Goal: Find contact information: Find contact information

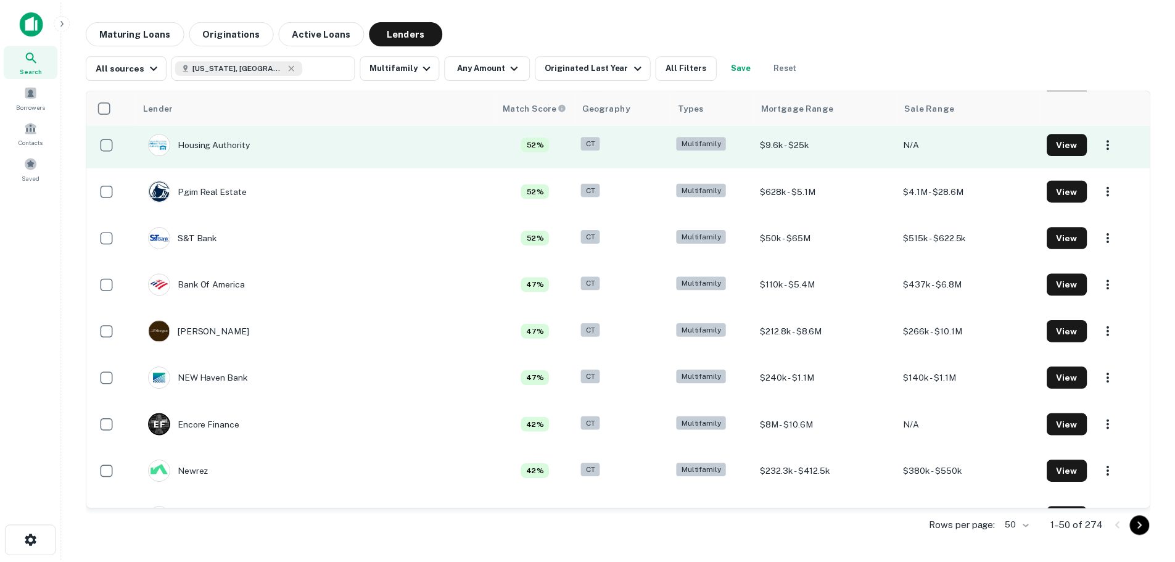
scroll to position [802, 0]
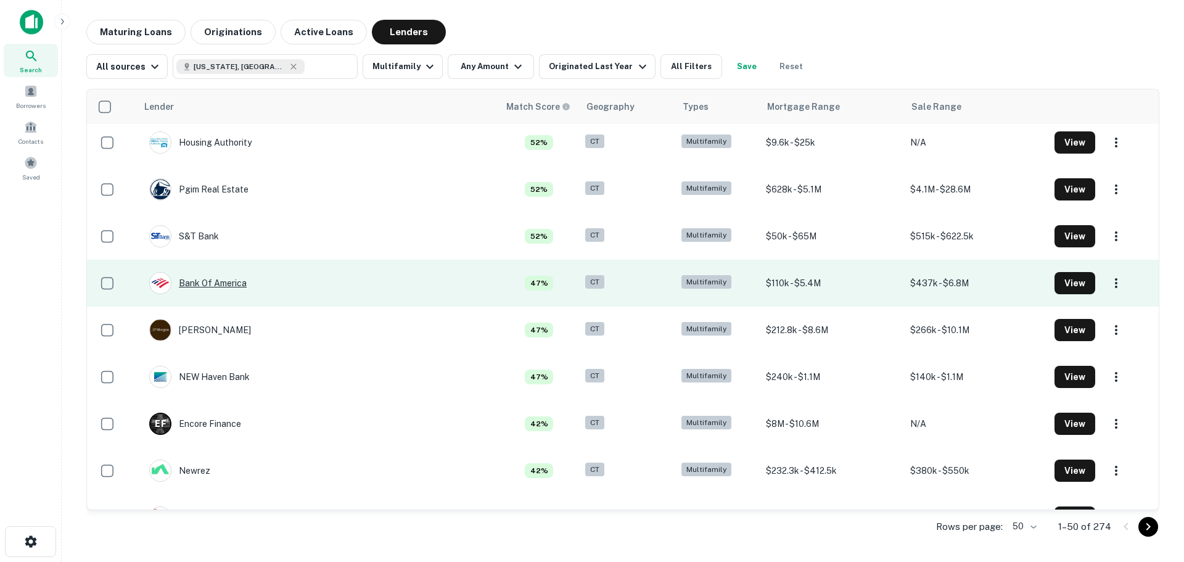
click at [215, 290] on div "Bank Of America" at bounding box center [197, 283] width 97 height 22
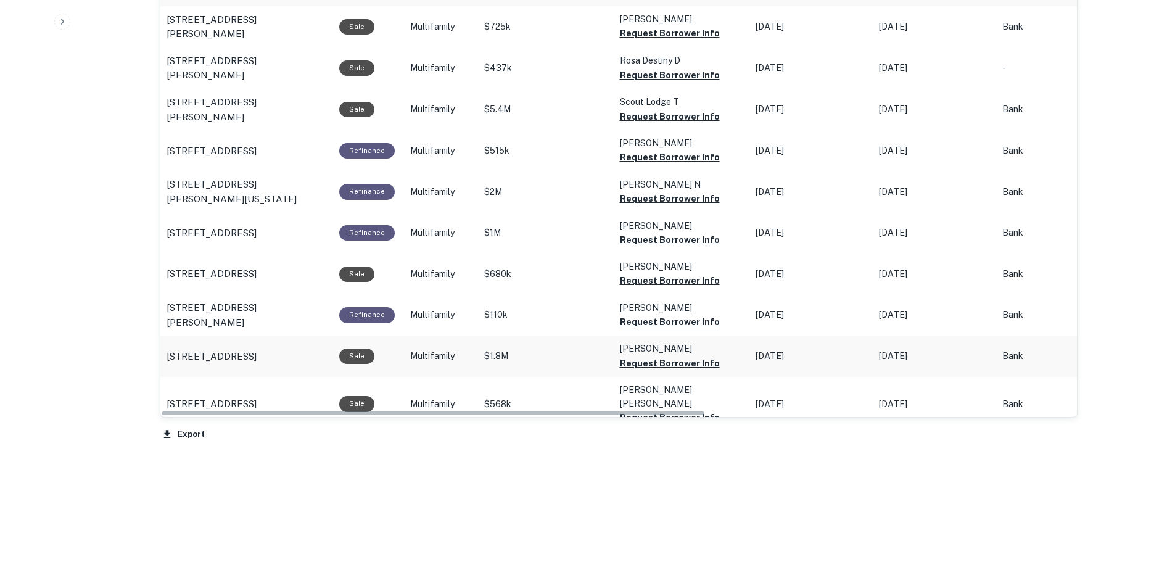
scroll to position [776, 0]
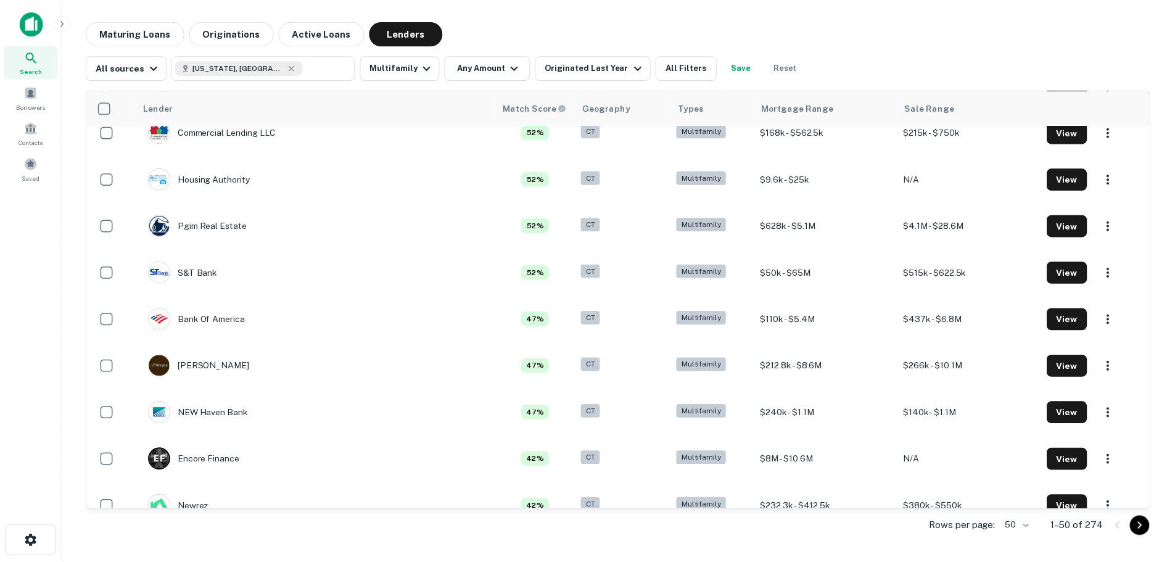
scroll to position [617, 0]
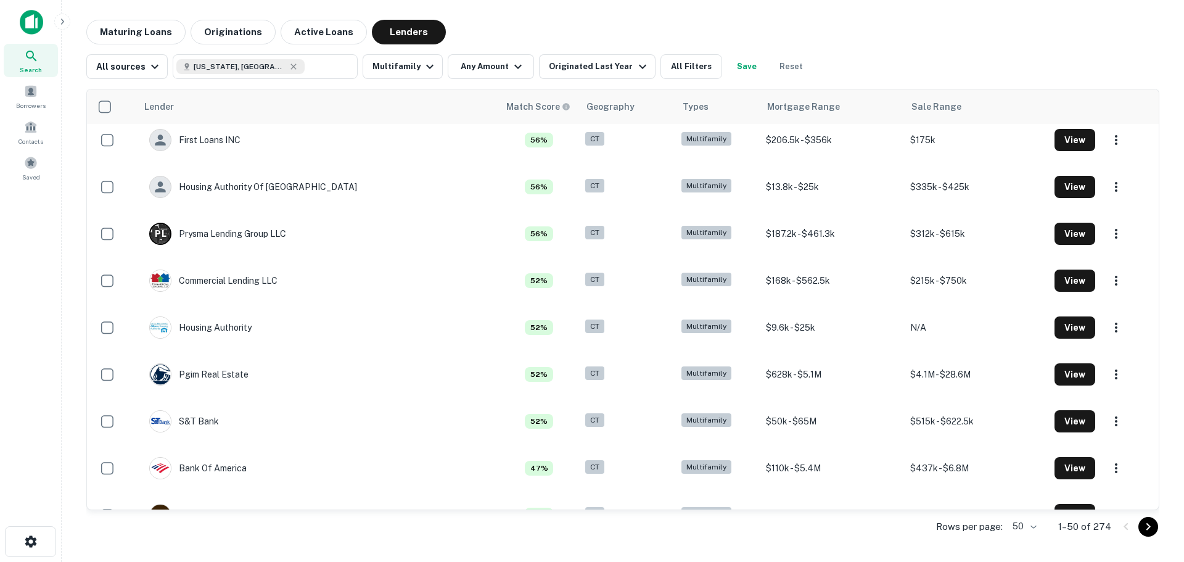
click at [579, 80] on div "Lender Match Score Geography Types Mortgage Range Sale Range Caltrans 100% CT M…" at bounding box center [622, 312] width 1073 height 466
click at [581, 74] on button "Originated Last Year" at bounding box center [597, 66] width 116 height 25
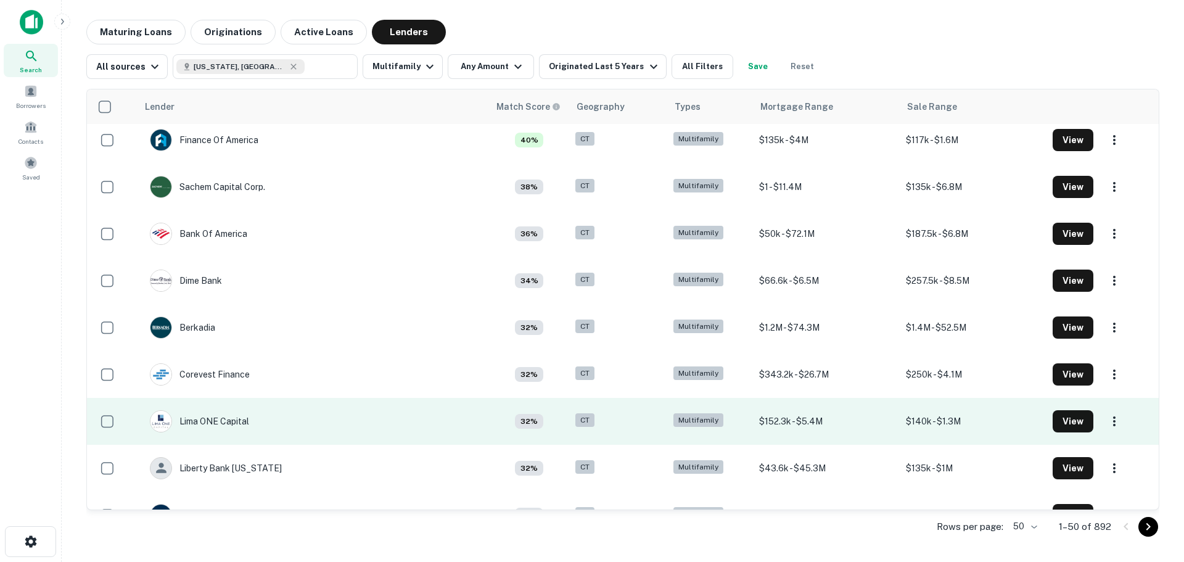
click at [371, 412] on td "Lima ONE Capital" at bounding box center [313, 421] width 351 height 47
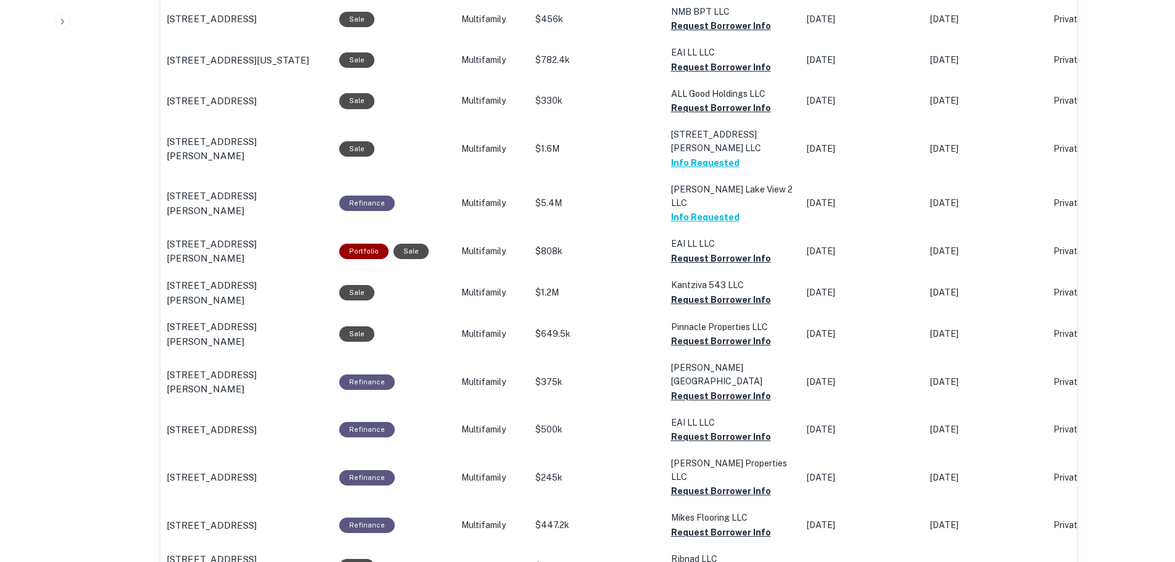
scroll to position [925, 0]
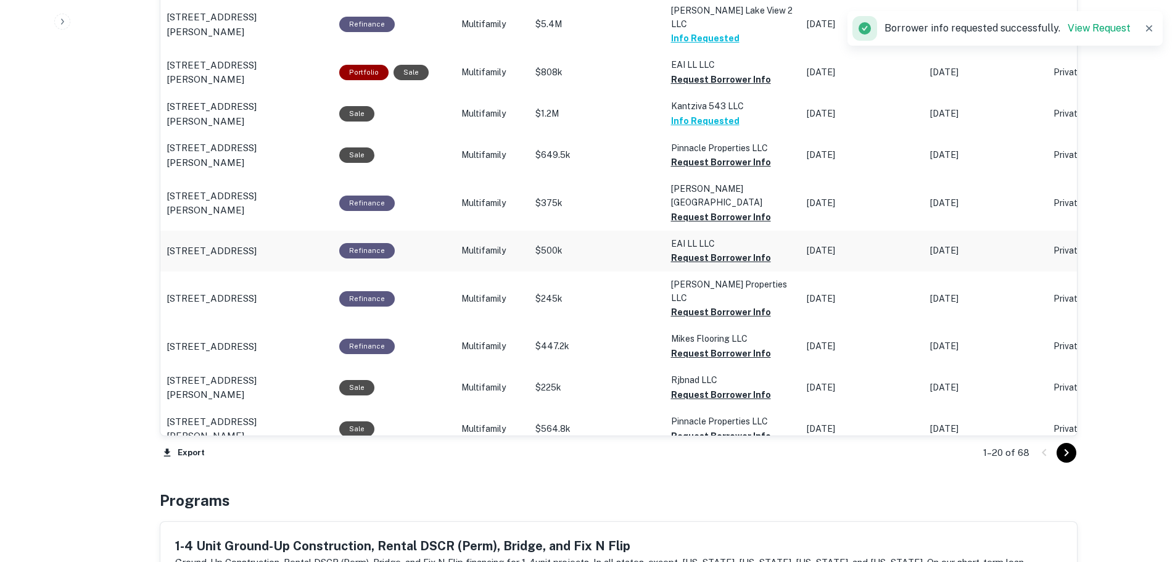
scroll to position [1110, 0]
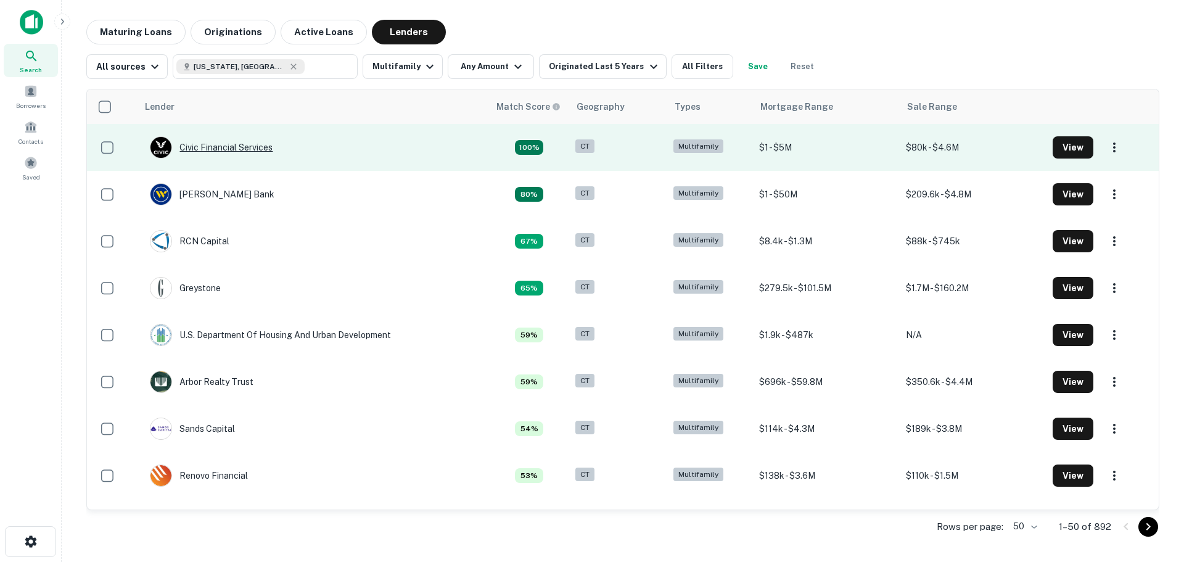
click at [241, 149] on div "Civic Financial Services" at bounding box center [211, 147] width 123 height 22
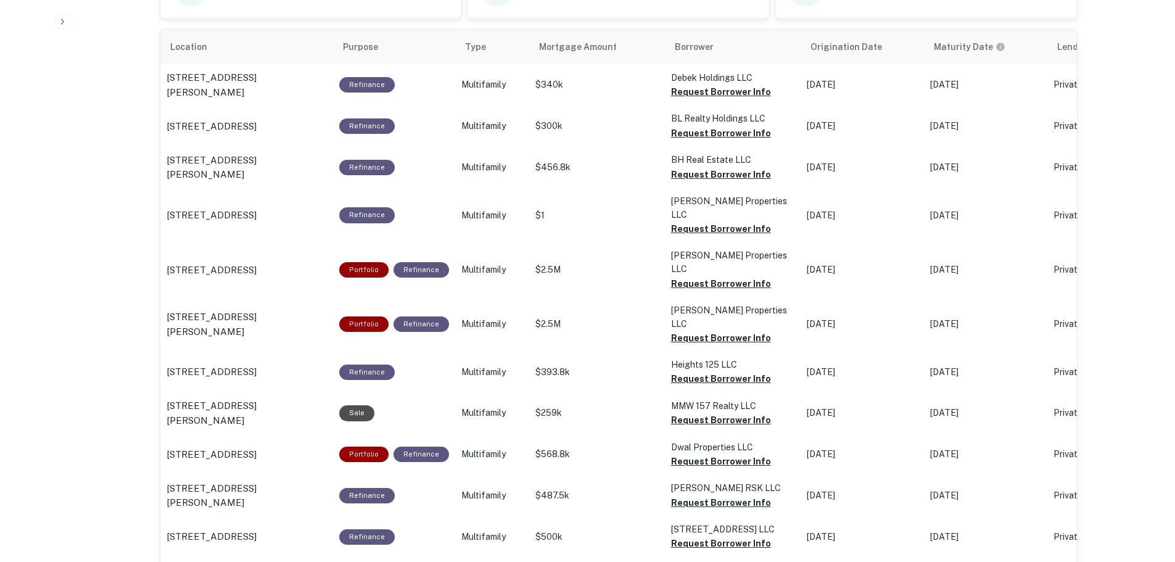
scroll to position [678, 0]
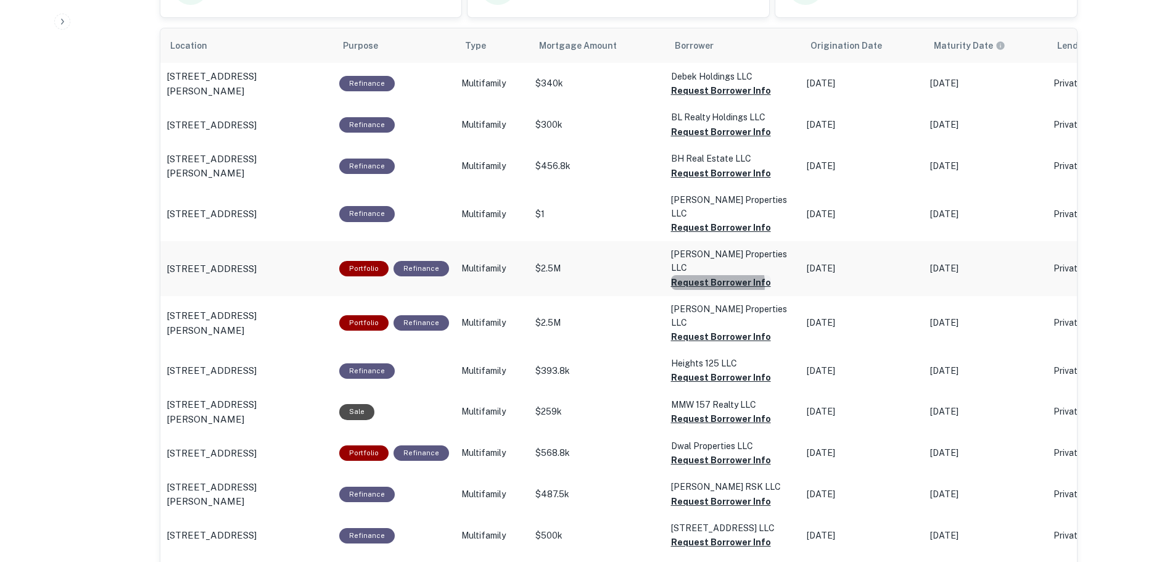
click at [688, 98] on button "Request Borrower Info" at bounding box center [721, 90] width 100 height 15
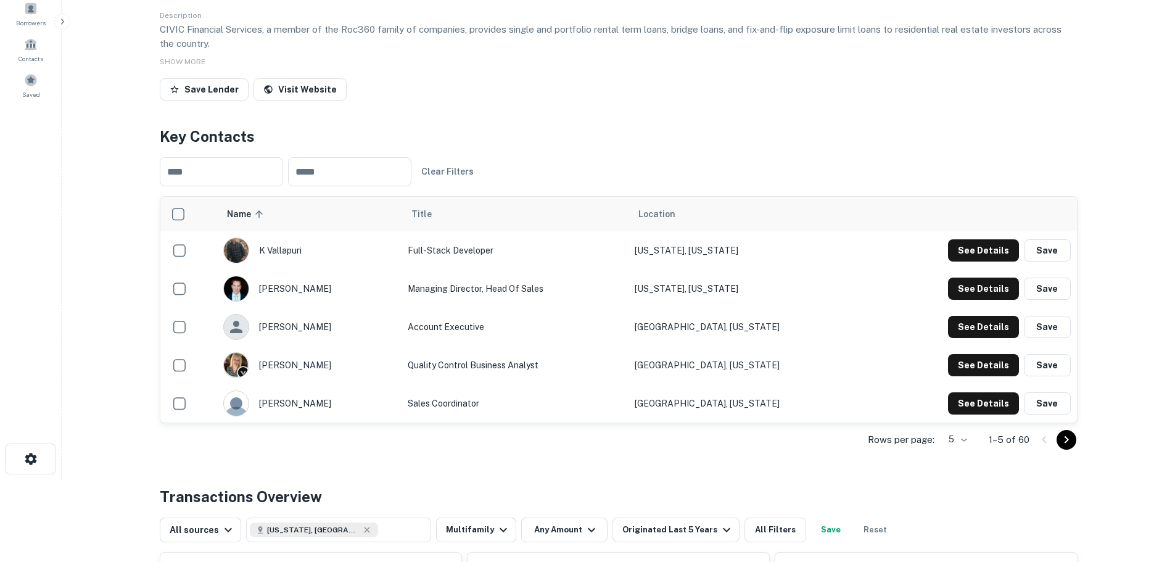
scroll to position [62, 0]
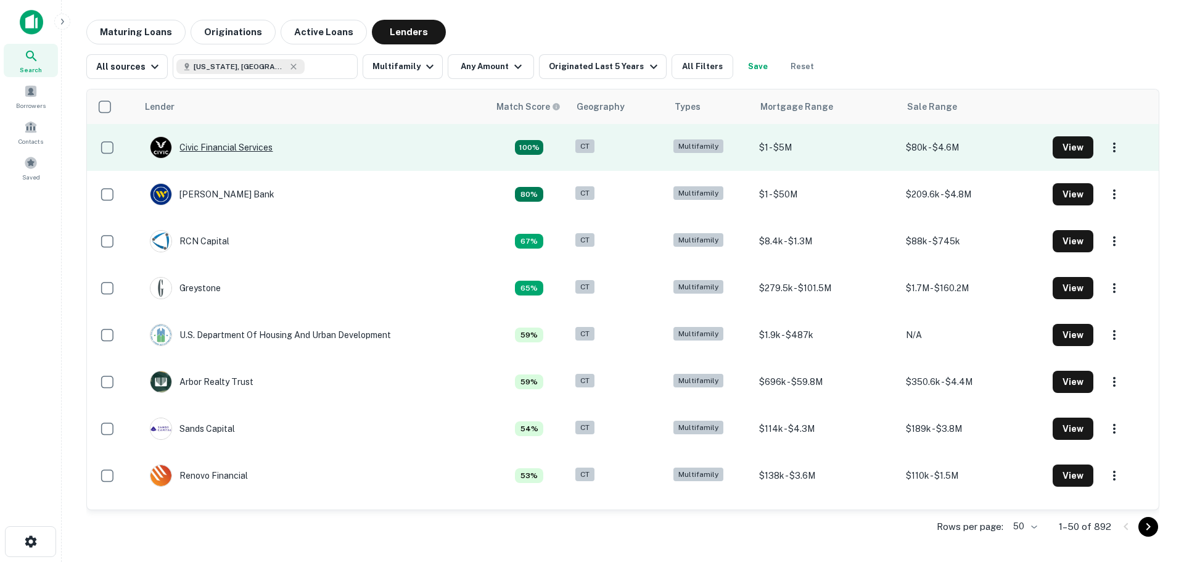
click at [245, 149] on div "Civic Financial Services" at bounding box center [211, 147] width 123 height 22
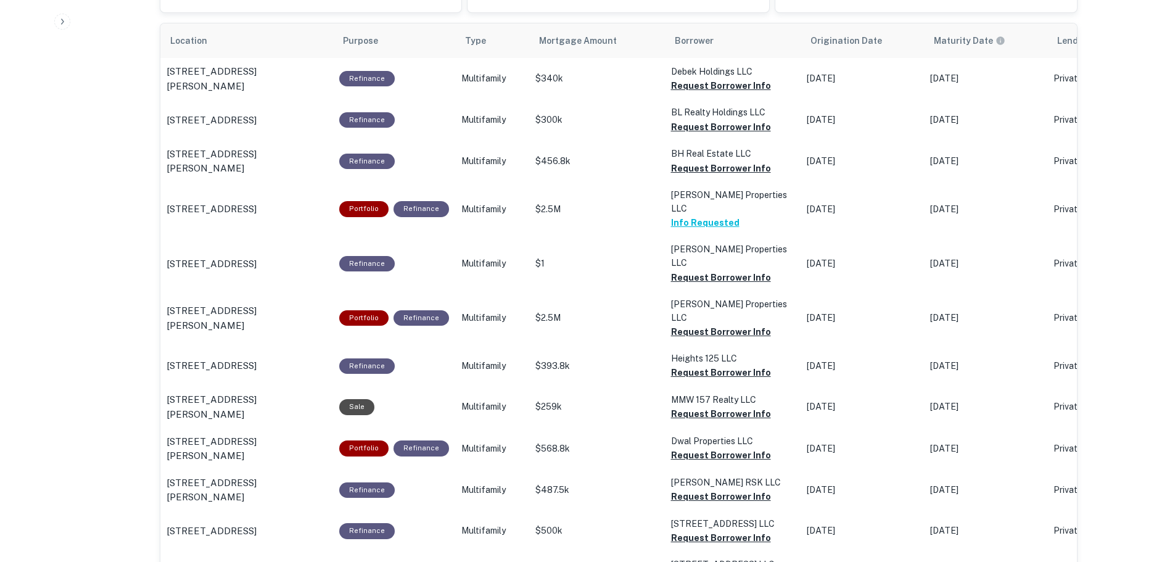
scroll to position [740, 0]
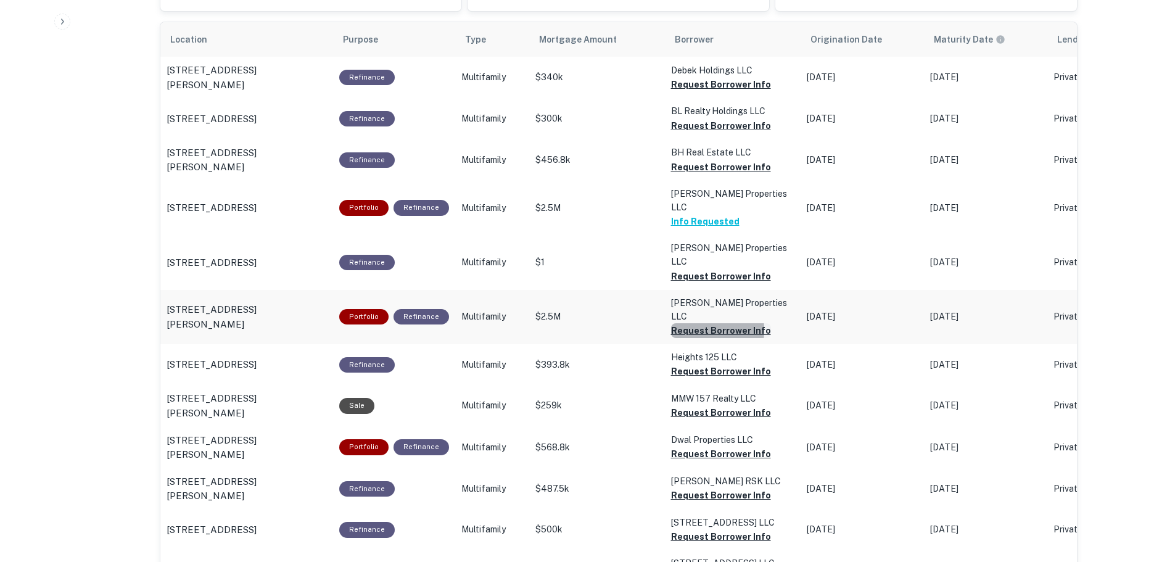
click at [680, 92] on button "Request Borrower Info" at bounding box center [721, 84] width 100 height 15
